Goal: Find specific page/section: Find specific page/section

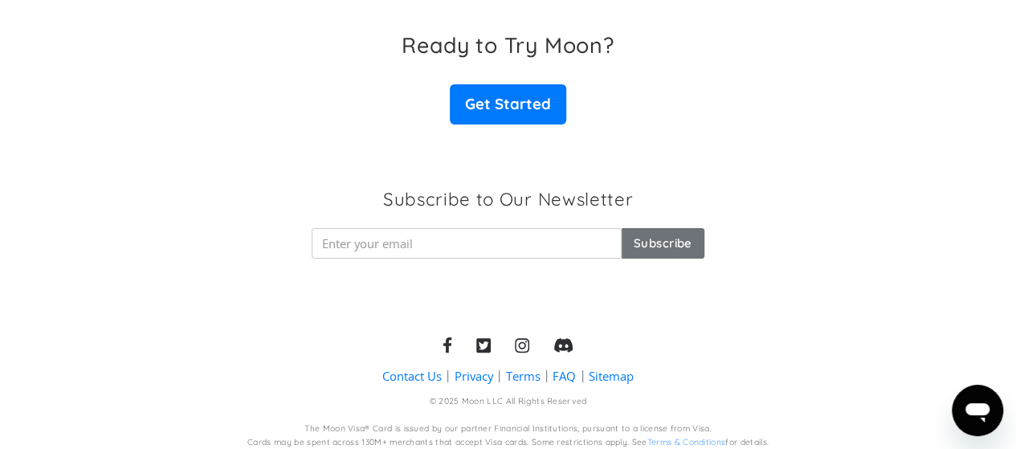
scroll to position [2694, 0]
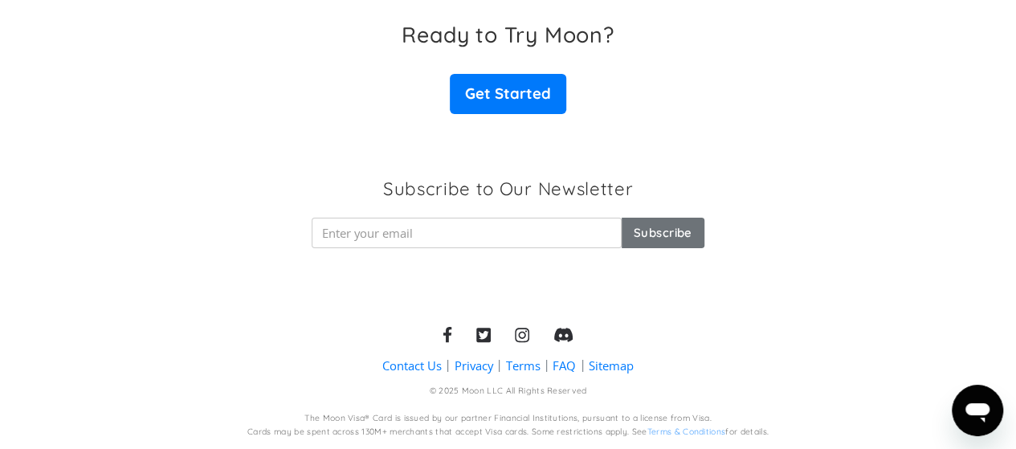
click at [530, 120] on div "Ready to Try Moon? Get Started" at bounding box center [508, 67] width 1016 height 155
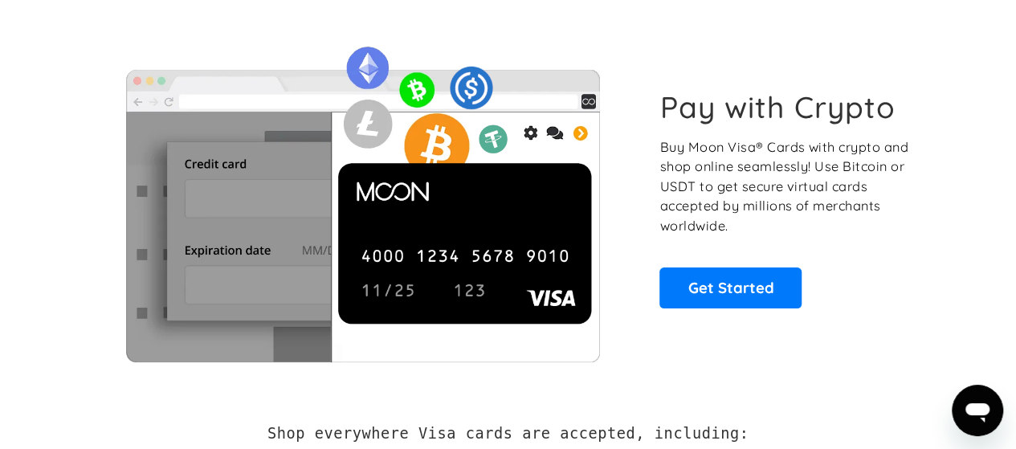
scroll to position [0, 0]
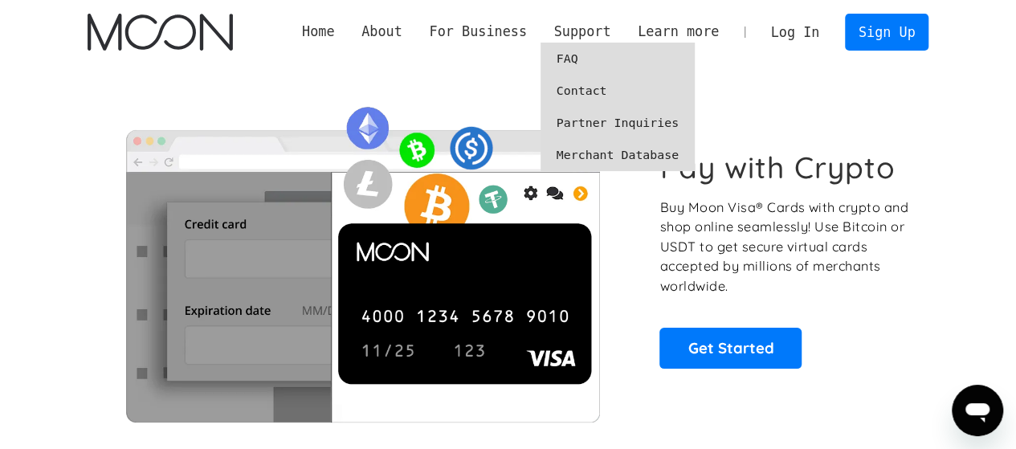
click at [649, 157] on link "Merchant Database" at bounding box center [617, 155] width 154 height 32
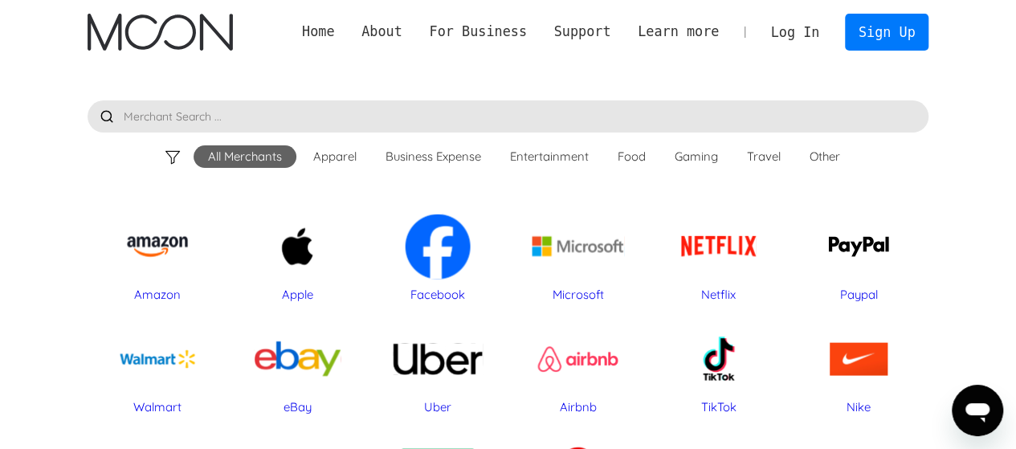
click at [322, 115] on input "text" at bounding box center [508, 116] width 841 height 32
click at [324, 114] on input "whitepa" at bounding box center [508, 116] width 841 height 32
type input "whitepage"
click at [181, 253] on div "Amazon" at bounding box center [158, 246] width 124 height 80
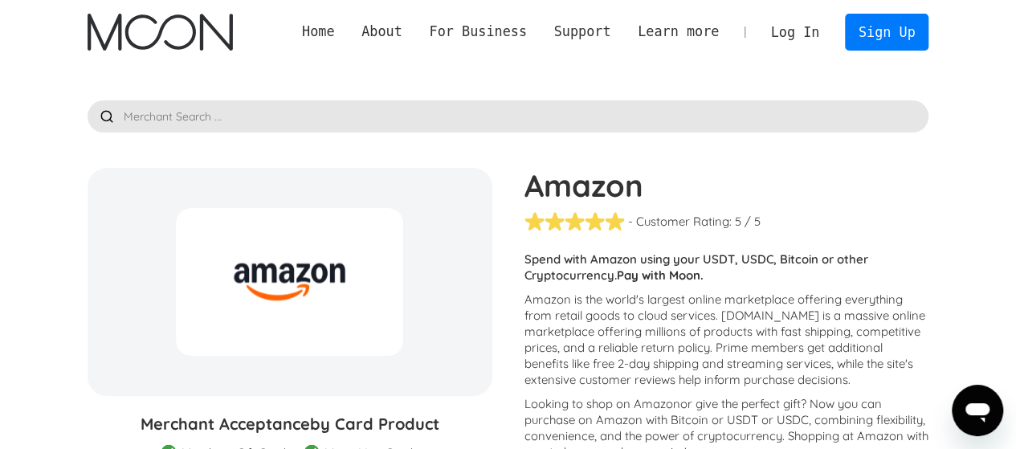
click at [294, 118] on input "text" at bounding box center [508, 116] width 841 height 32
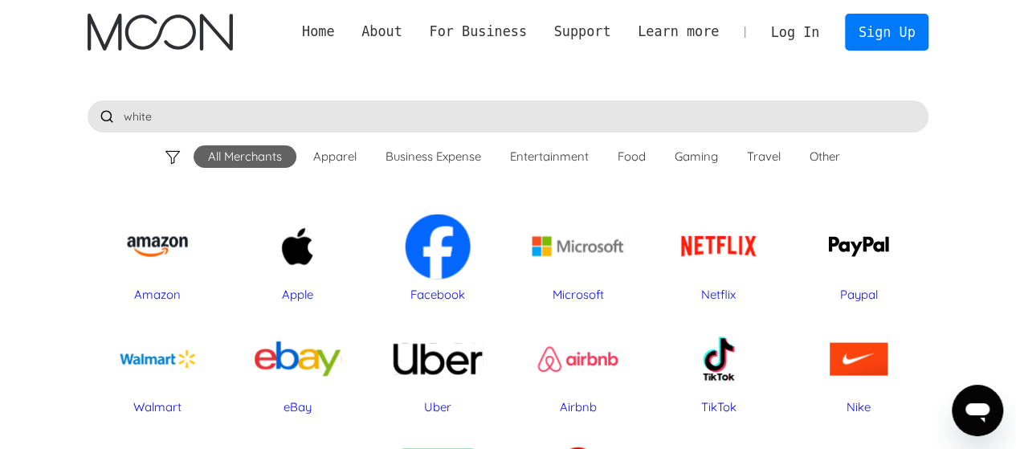
type input "white"
click at [214, 115] on input "white" at bounding box center [508, 116] width 841 height 32
